Goal: Transaction & Acquisition: Purchase product/service

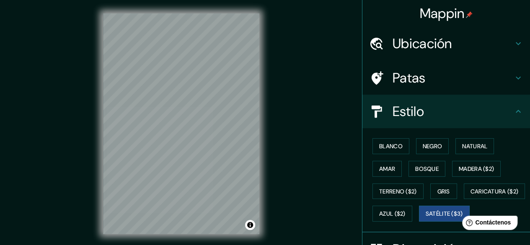
scroll to position [75, 0]
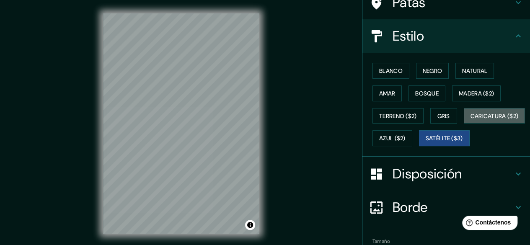
click at [470, 120] on font "Caricatura ($2)" at bounding box center [494, 116] width 48 height 8
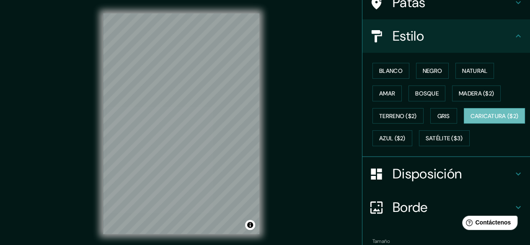
click at [285, 180] on div "Mappin Ubicación Concepcion, [GEOGRAPHIC_DATA], [GEOGRAPHIC_DATA], [GEOGRAPHIC_…" at bounding box center [265, 130] width 530 height 261
click at [432, 118] on button "Gris" at bounding box center [443, 116] width 27 height 16
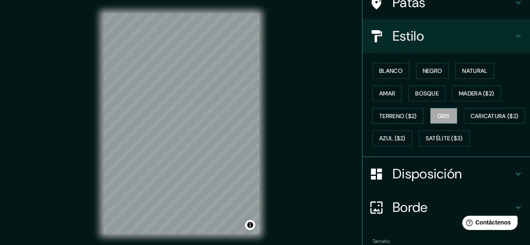
click at [410, 112] on font "Terreno ($2)" at bounding box center [398, 116] width 38 height 8
click at [475, 90] on font "Madera ($2)" at bounding box center [476, 94] width 35 height 8
click at [416, 84] on div "Blanco Negro Natural Amar Bosque Madera ($2) Terreno ($2) Gris Caricatura ($2) …" at bounding box center [449, 104] width 161 height 90
click at [415, 91] on font "Bosque" at bounding box center [426, 94] width 23 height 8
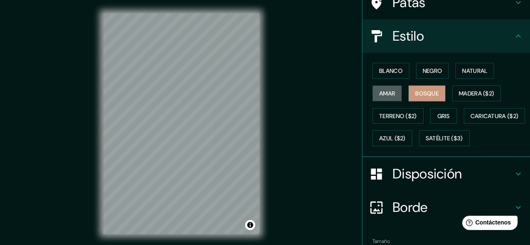
click at [379, 90] on font "Amar" at bounding box center [387, 94] width 16 height 8
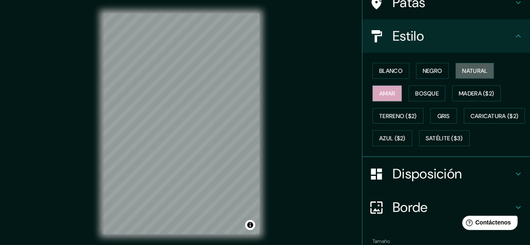
click at [462, 65] on font "Natural" at bounding box center [474, 70] width 25 height 11
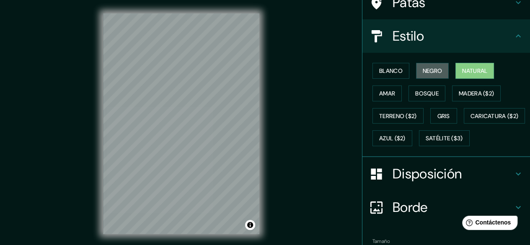
click at [423, 69] on font "Negro" at bounding box center [433, 71] width 20 height 8
click at [395, 71] on font "Blanco" at bounding box center [390, 71] width 23 height 8
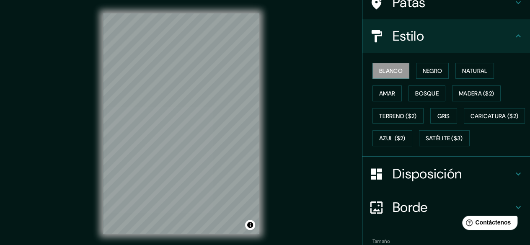
click at [224, 0] on html "Mappin Ubicación Concepcion, [GEOGRAPHIC_DATA], [GEOGRAPHIC_DATA], [GEOGRAPHIC_…" at bounding box center [265, 122] width 530 height 245
